Goal: Information Seeking & Learning: Check status

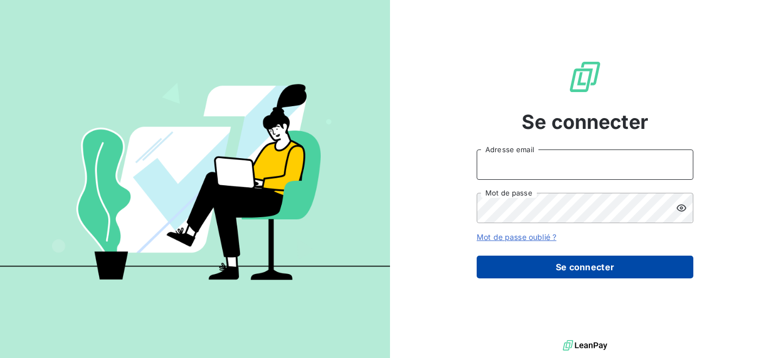
type input "[EMAIL_ADDRESS][DOMAIN_NAME]"
click at [569, 269] on button "Se connecter" at bounding box center [585, 267] width 217 height 23
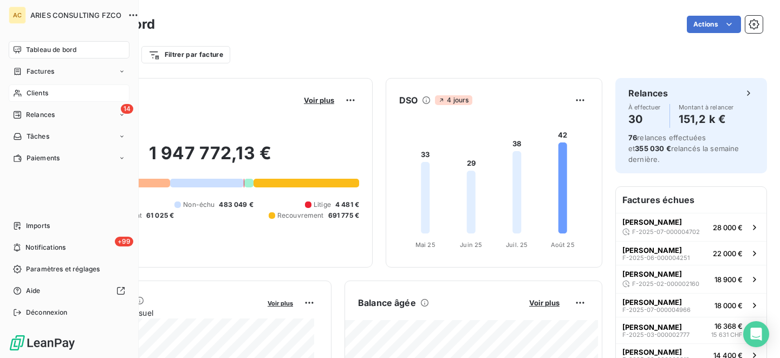
click at [31, 95] on span "Clients" at bounding box center [38, 93] width 22 height 10
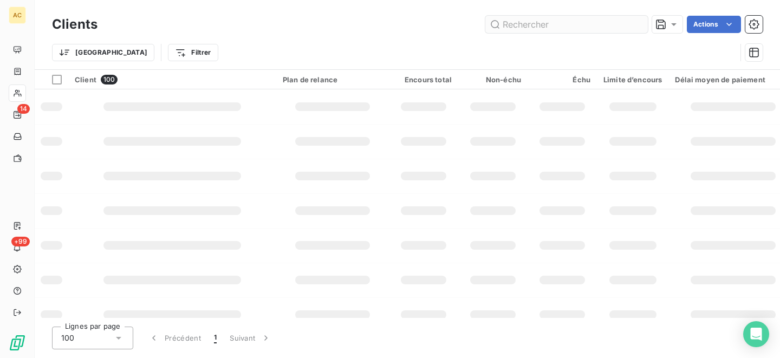
click at [585, 24] on input "text" at bounding box center [566, 24] width 163 height 17
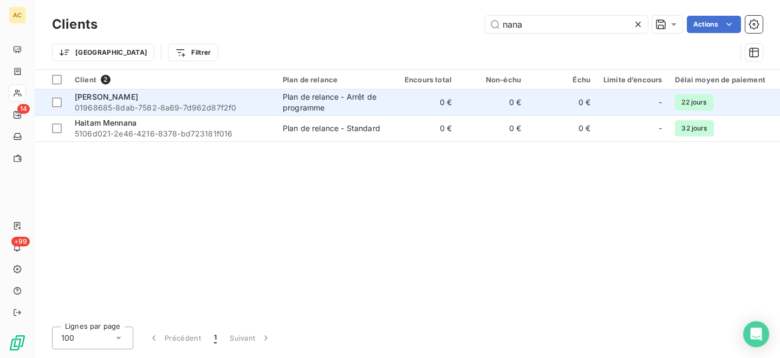
type input "nana"
click at [225, 100] on div "[PERSON_NAME]" at bounding box center [172, 97] width 195 height 11
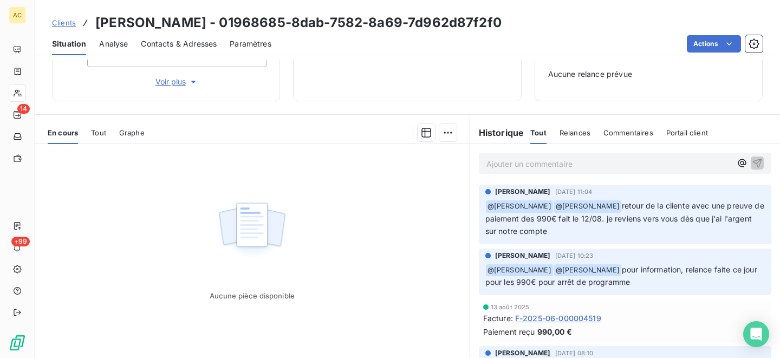
scroll to position [177, 0]
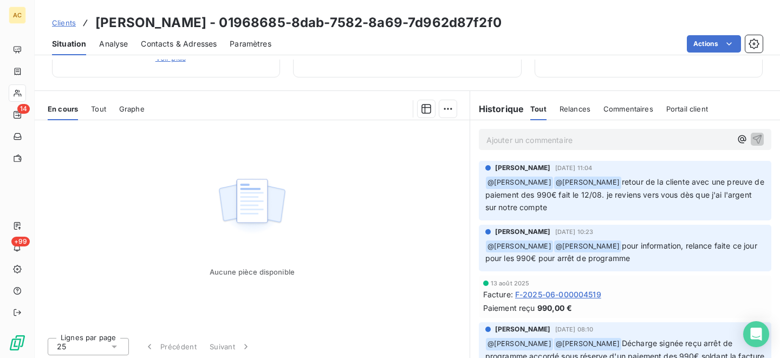
click at [105, 110] on span "Tout" at bounding box center [98, 109] width 15 height 9
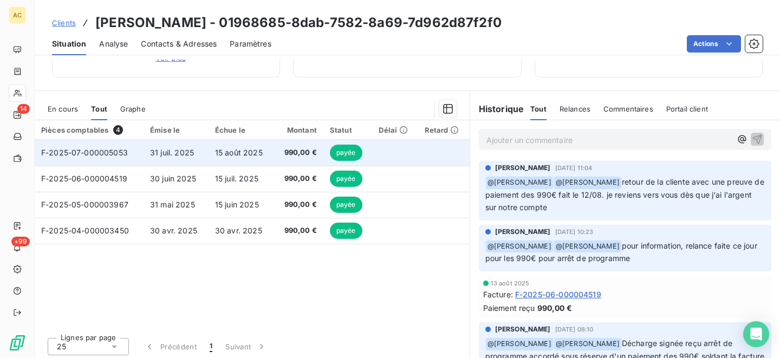
click at [238, 153] on span "15 août 2025" at bounding box center [239, 152] width 48 height 9
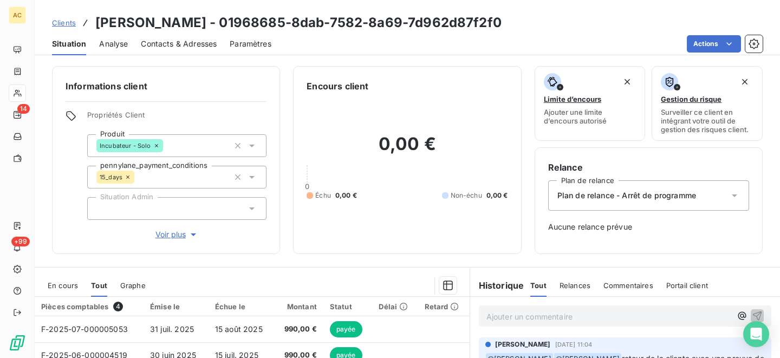
scroll to position [89, 0]
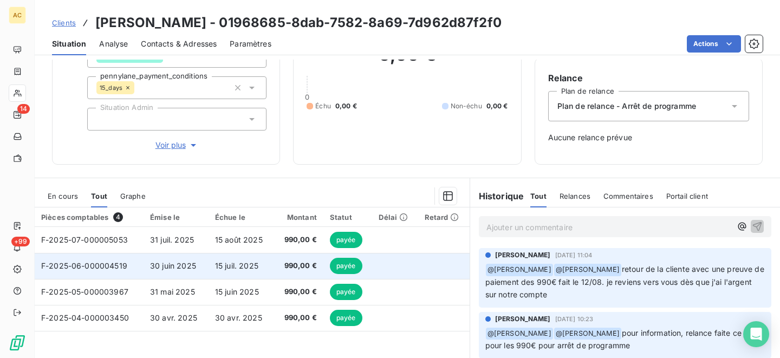
click at [177, 267] on span "30 juin 2025" at bounding box center [173, 265] width 46 height 9
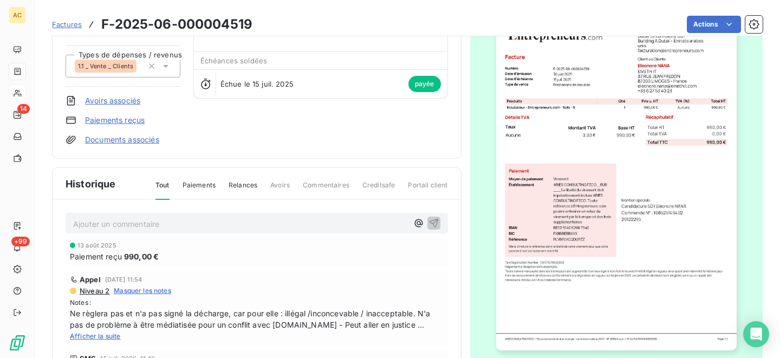
scroll to position [105, 0]
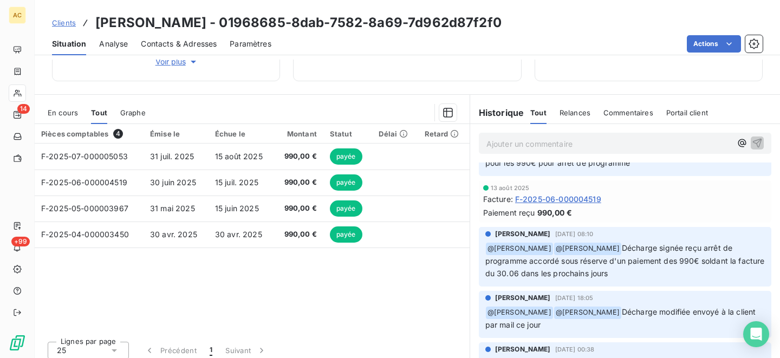
scroll to position [131, 0]
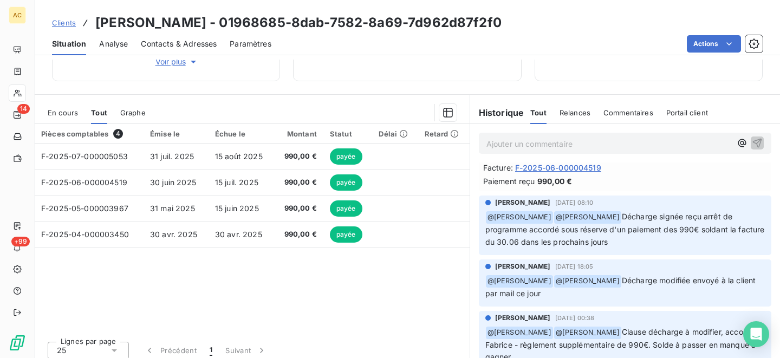
drag, startPoint x: 605, startPoint y: 218, endPoint x: 642, endPoint y: 239, distance: 42.9
click at [640, 250] on div "Alice Hild 8 août 2025, 08:10 ﻿ @ Hilal Taskin ﻿ @ Valérie Jaffrennou Décharge …" at bounding box center [625, 226] width 293 height 60
copy span "Décharge signée reçu arrêt de programme accordé sous réserve d'un paiement des …"
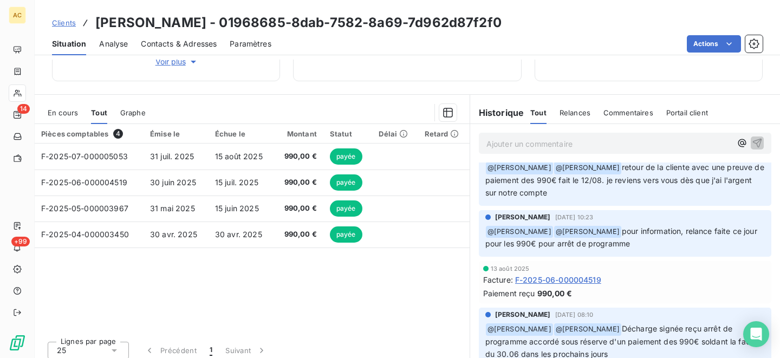
scroll to position [0, 0]
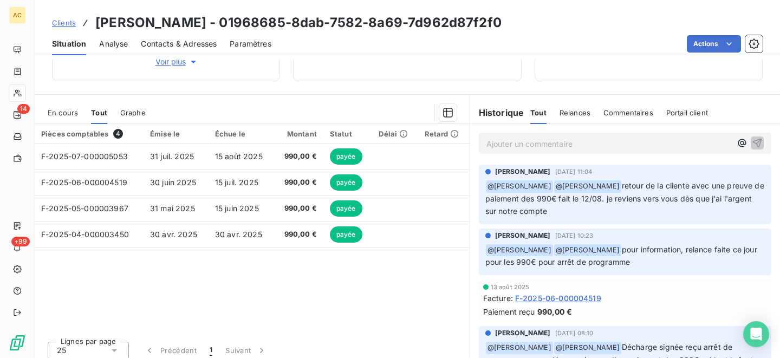
click at [61, 21] on span "Clients" at bounding box center [64, 22] width 24 height 9
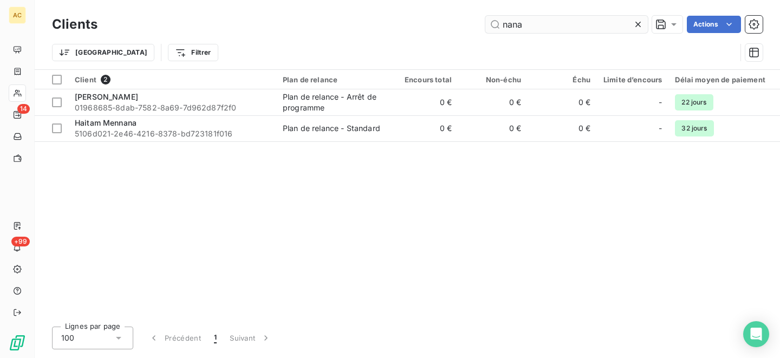
drag, startPoint x: 527, startPoint y: 22, endPoint x: 506, endPoint y: 15, distance: 22.3
click at [506, 16] on input "nana" at bounding box center [566, 24] width 163 height 17
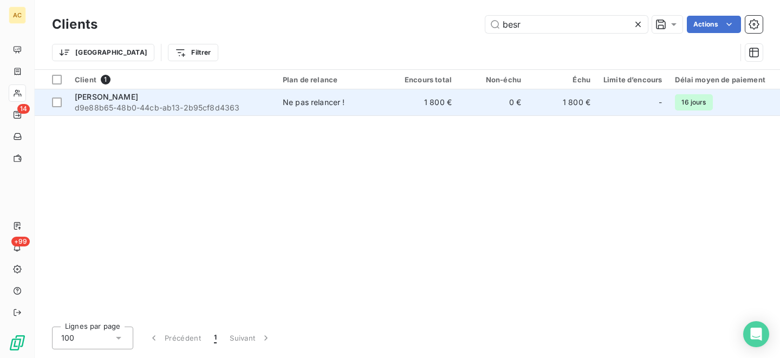
type input "besr"
click at [212, 105] on span "d9e88b65-48b0-44cb-ab13-2b95cf8d4363" at bounding box center [172, 107] width 195 height 11
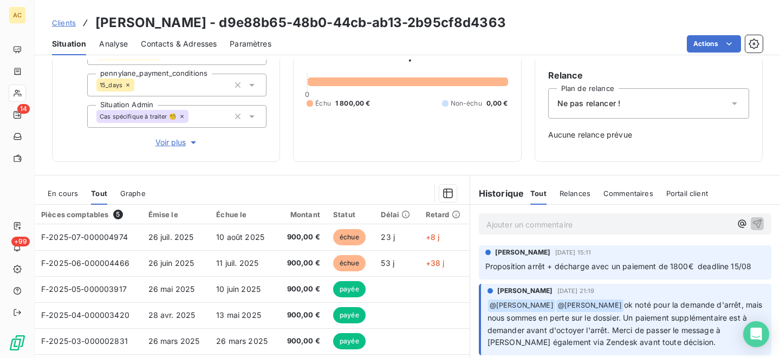
click at [507, 224] on p "Ajouter un commentaire ﻿" at bounding box center [609, 225] width 245 height 14
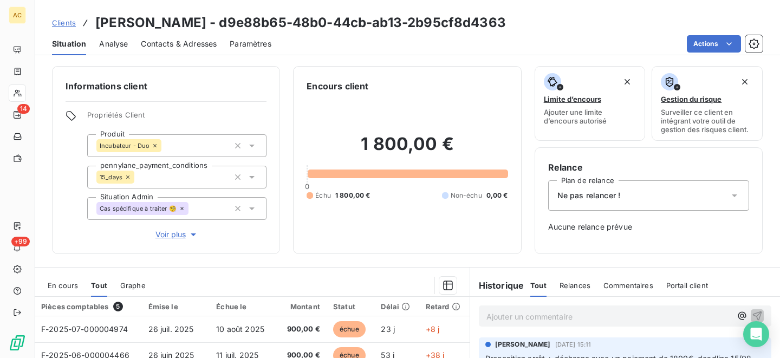
scroll to position [88, 0]
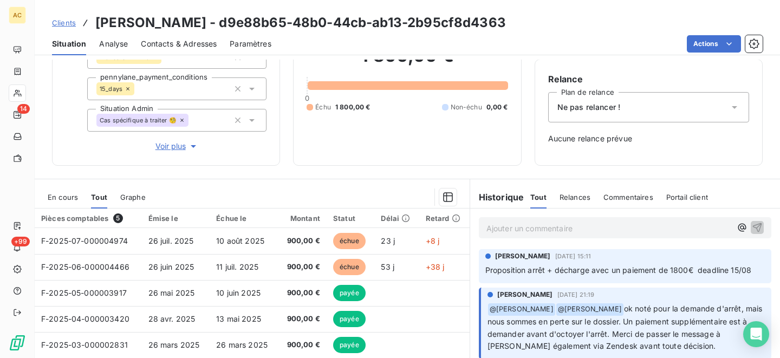
click at [490, 227] on p "Ajouter un commentaire ﻿" at bounding box center [609, 229] width 245 height 14
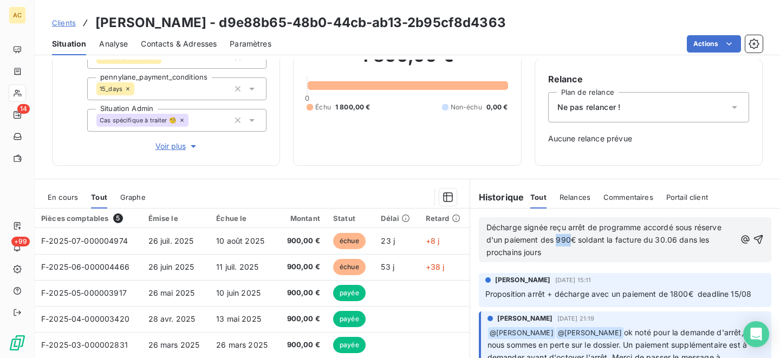
drag, startPoint x: 566, startPoint y: 240, endPoint x: 552, endPoint y: 239, distance: 14.7
click at [552, 239] on span "Décharge signée reçu arrêt de programme accordé sous réserve d'un paiement des …" at bounding box center [605, 240] width 237 height 34
drag, startPoint x: 577, startPoint y: 239, endPoint x: 586, endPoint y: 250, distance: 14.2
click at [586, 250] on p "Décharge signée reçu arrêt de programme accordé sous réserve d'un paiement des …" at bounding box center [611, 240] width 249 height 37
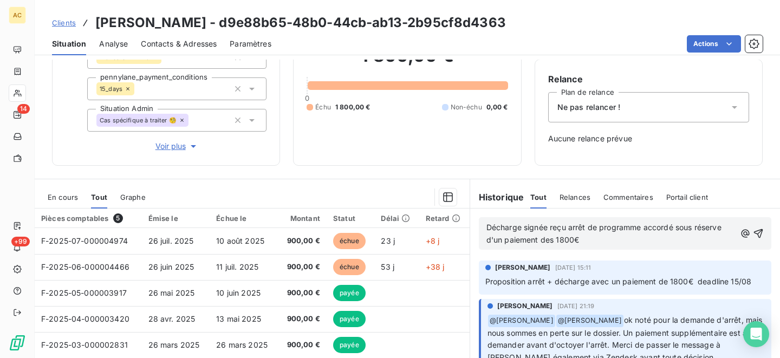
click at [550, 239] on span "Décharge signée reçu arrêt de programme accordé sous réserve d'un paiement des …" at bounding box center [605, 234] width 237 height 22
click at [581, 241] on p "Décharge signée reçu arrêt de programme accordé sous réserve d'un paiement de 1…" at bounding box center [611, 234] width 249 height 25
click at [543, 238] on span "Décharge signée reçu arrêt de programme accordé sous réserve d'un paiement de 1…" at bounding box center [605, 234] width 237 height 22
click at [637, 240] on p "Décharge signée reçu arrêt de programme accordé sous réserve d'un paiement de s…" at bounding box center [611, 234] width 249 height 25
click at [753, 239] on icon "button" at bounding box center [758, 233] width 11 height 11
